Goal: Task Accomplishment & Management: Use online tool/utility

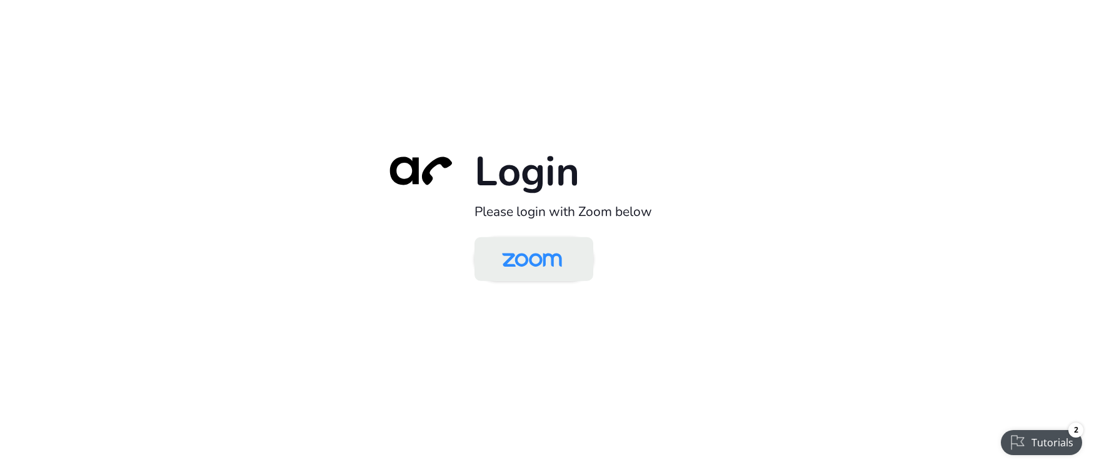
click at [543, 261] on img at bounding box center [532, 260] width 86 height 41
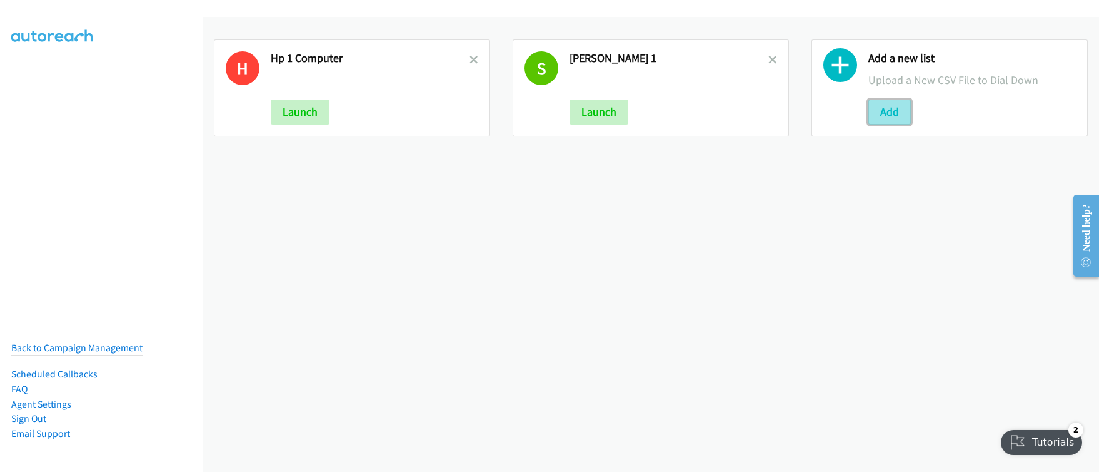
click at [878, 116] on button "Add" at bounding box center [890, 111] width 43 height 25
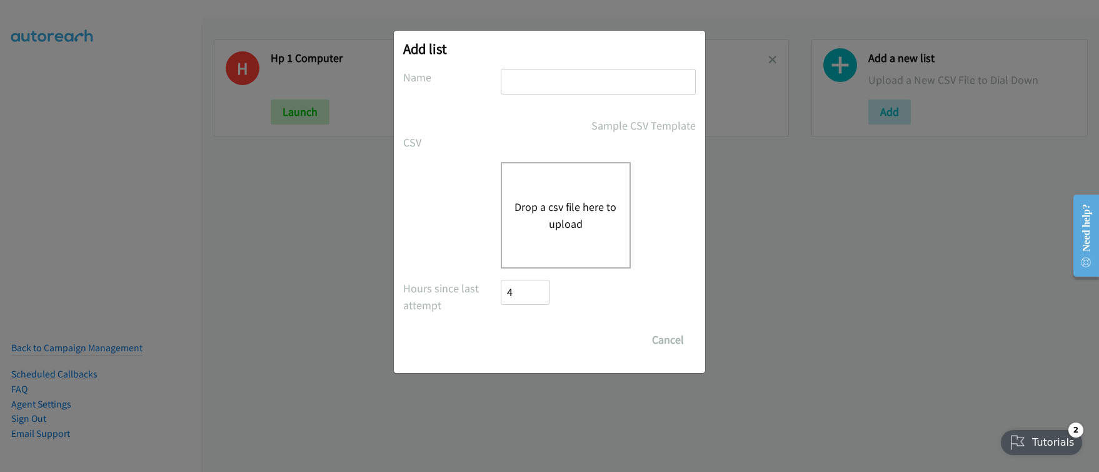
click at [570, 90] on input "text" at bounding box center [598, 82] width 195 height 26
type input "HP 2 computer"
click at [560, 227] on button "Drop a csv file here to upload" at bounding box center [566, 215] width 103 height 34
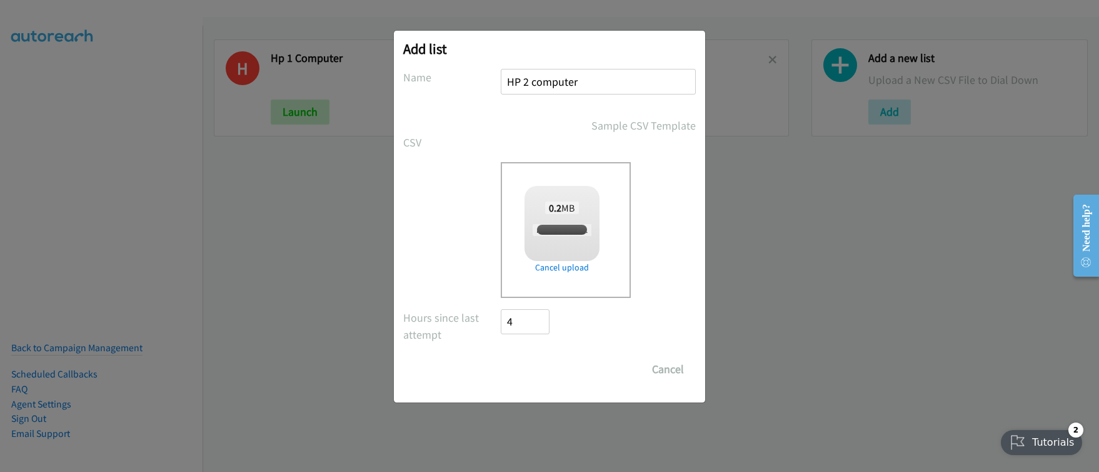
checkbox input "true"
click at [542, 374] on input "Save List" at bounding box center [534, 368] width 66 height 25
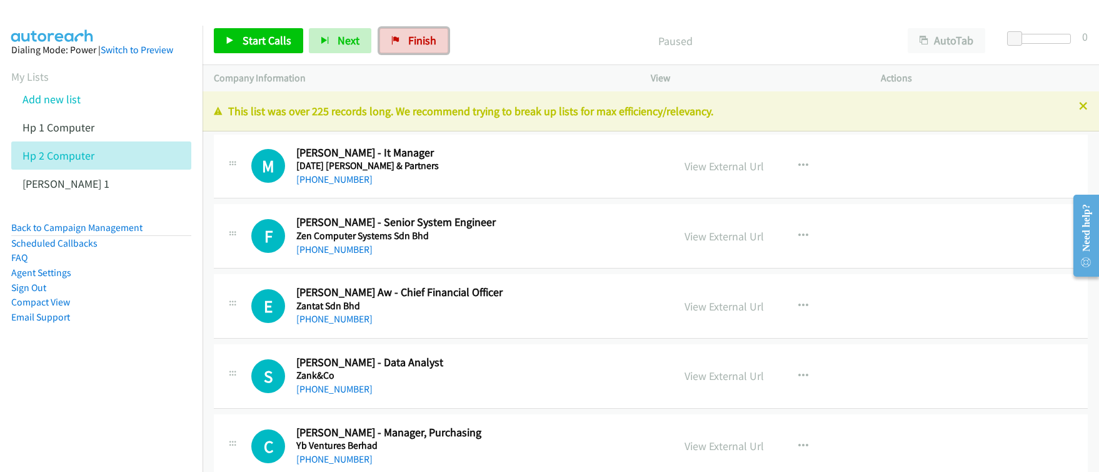
drag, startPoint x: 420, startPoint y: 44, endPoint x: 637, endPoint y: 68, distance: 219.0
click at [420, 44] on span "Finish" at bounding box center [422, 40] width 28 height 14
